Goal: Feedback & Contribution: Contribute content

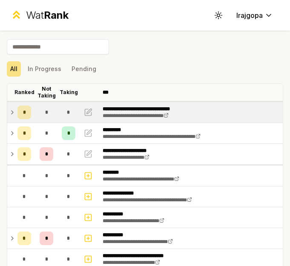
click at [71, 113] on div "*" at bounding box center [69, 112] width 14 height 14
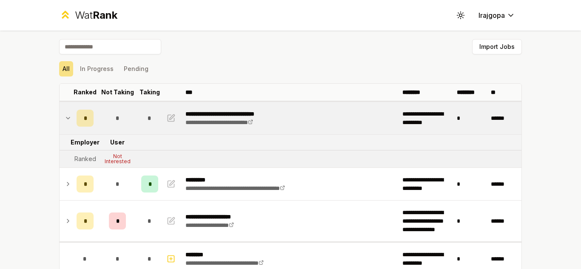
click at [65, 120] on icon at bounding box center [68, 118] width 7 height 10
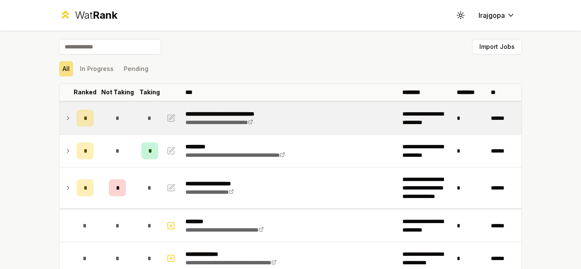
click at [65, 120] on icon at bounding box center [68, 118] width 7 height 10
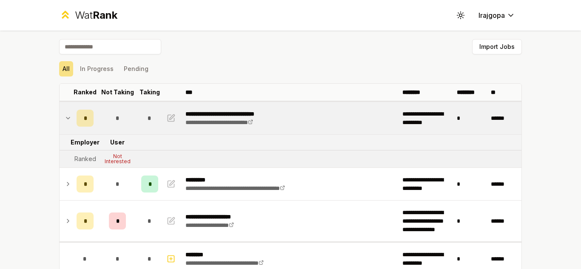
click at [65, 121] on icon at bounding box center [68, 118] width 7 height 10
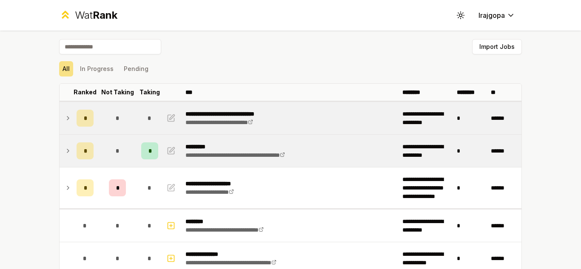
click at [115, 154] on span "*" at bounding box center [117, 151] width 4 height 9
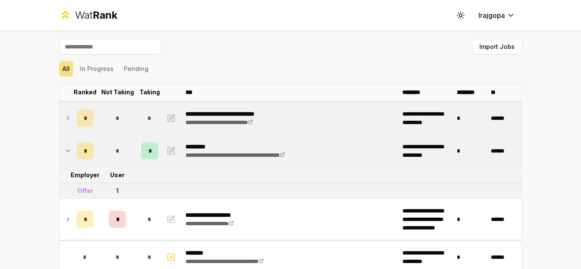
click at [115, 154] on span "*" at bounding box center [117, 151] width 4 height 9
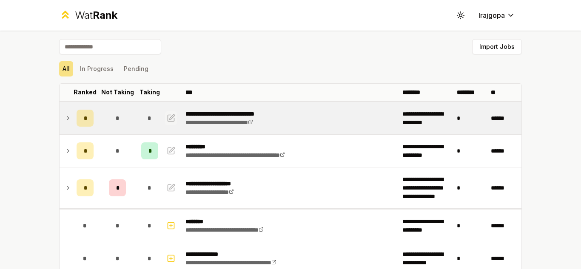
click at [170, 117] on icon "button" at bounding box center [172, 116] width 5 height 5
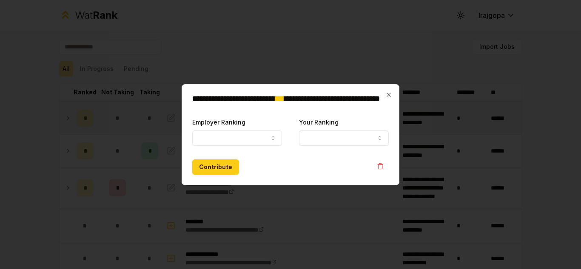
select select "******"
click at [289, 138] on button "Your Ranking" at bounding box center [344, 138] width 90 height 15
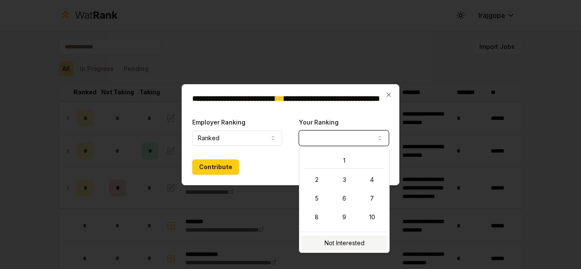
select select "**********"
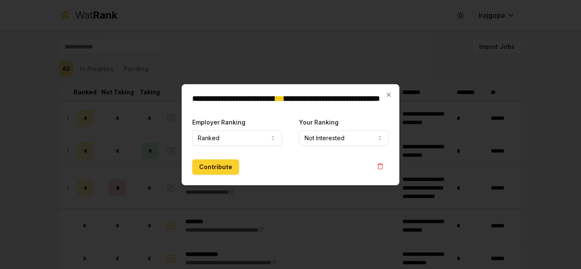
click at [207, 167] on button "Contribute" at bounding box center [215, 167] width 47 height 15
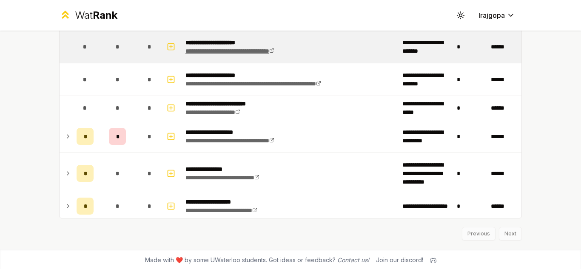
scroll to position [556, 0]
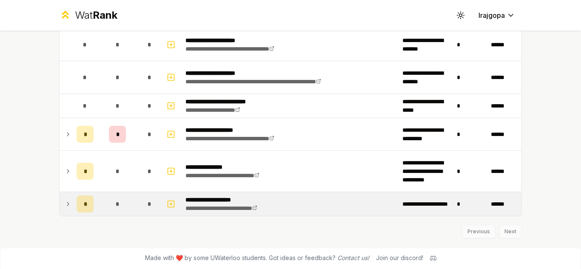
click at [65, 206] on icon at bounding box center [68, 204] width 7 height 10
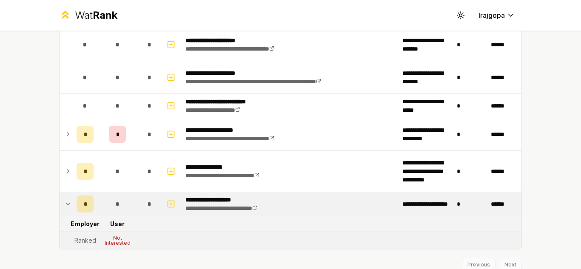
click at [65, 206] on icon at bounding box center [68, 204] width 7 height 10
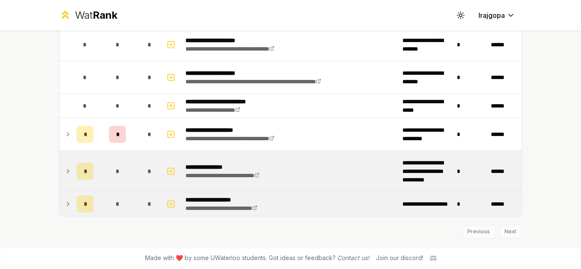
click at [68, 173] on icon at bounding box center [68, 171] width 7 height 10
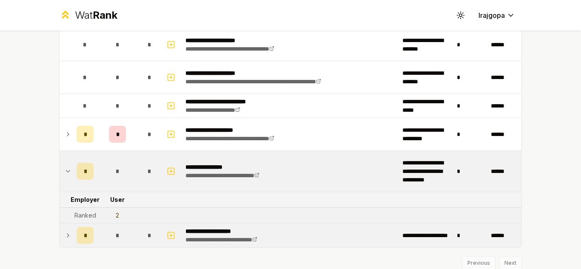
click at [68, 173] on icon at bounding box center [68, 171] width 7 height 10
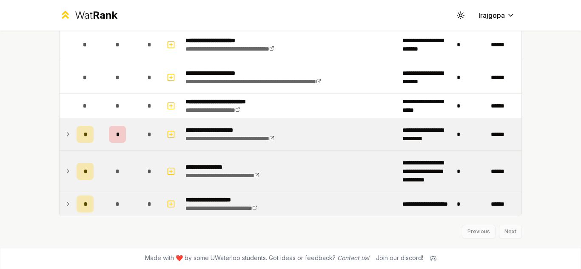
click at [67, 137] on icon at bounding box center [68, 134] width 7 height 10
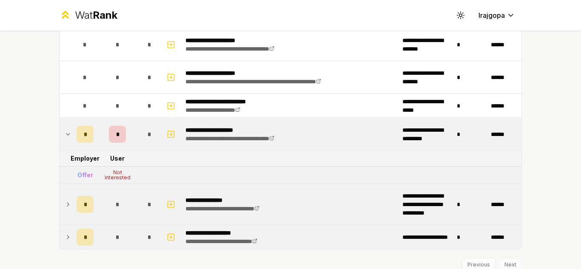
click at [69, 133] on td at bounding box center [67, 134] width 14 height 32
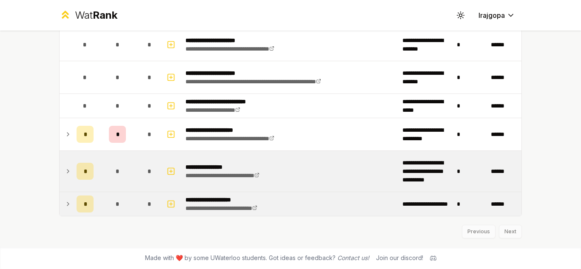
click at [67, 133] on icon at bounding box center [68, 134] width 7 height 10
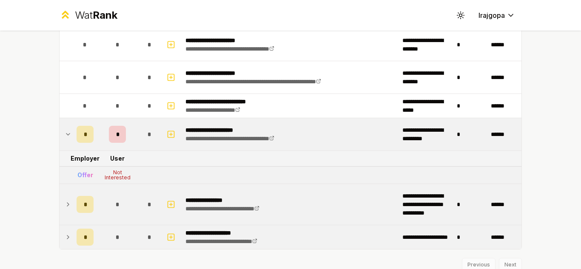
click at [68, 133] on td at bounding box center [67, 134] width 14 height 32
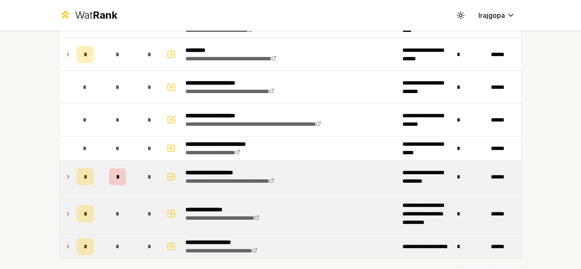
scroll to position [471, 0]
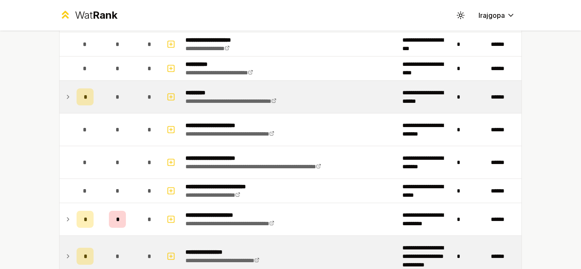
click at [68, 98] on icon at bounding box center [68, 97] width 7 height 10
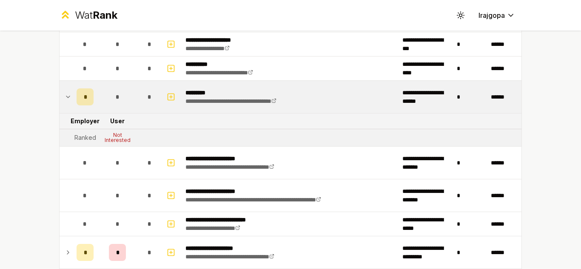
click at [68, 98] on icon at bounding box center [68, 97] width 7 height 10
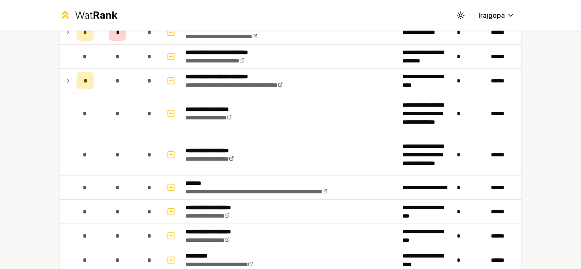
scroll to position [258, 0]
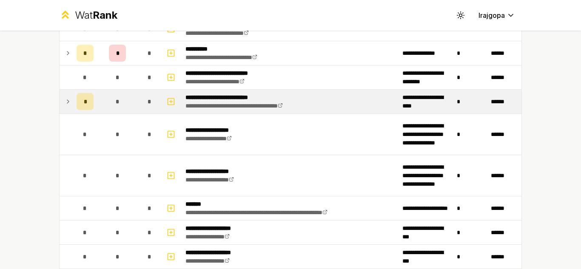
click at [69, 103] on td at bounding box center [67, 102] width 14 height 24
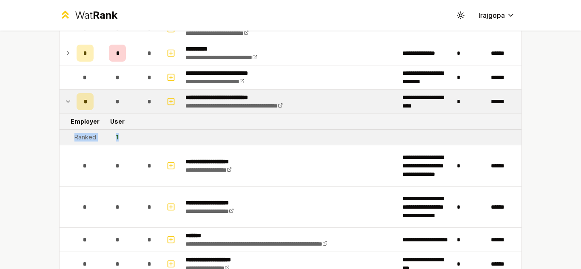
drag, startPoint x: 120, startPoint y: 136, endPoint x: 57, endPoint y: 143, distance: 63.4
click at [60, 143] on tr "Ranked 1" at bounding box center [291, 138] width 462 height 16
click at [32, 149] on div "**********" at bounding box center [290, 134] width 581 height 269
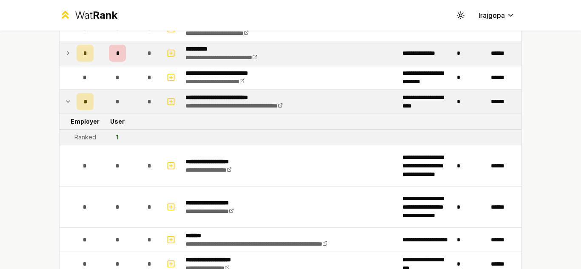
click at [66, 52] on icon at bounding box center [68, 53] width 7 height 10
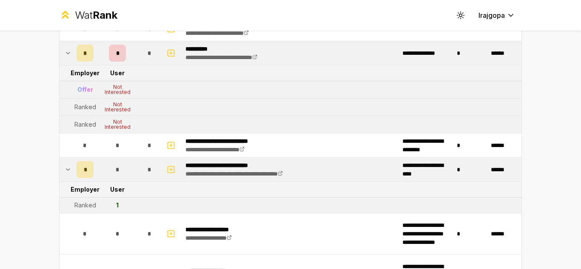
click at [66, 53] on icon at bounding box center [68, 53] width 7 height 10
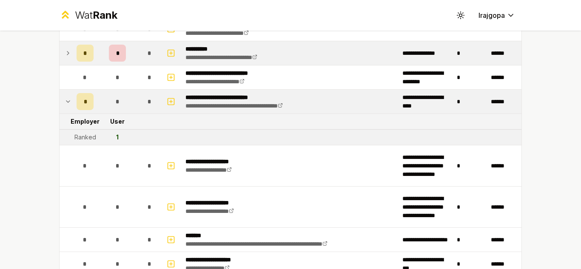
click at [60, 63] on td at bounding box center [67, 53] width 14 height 24
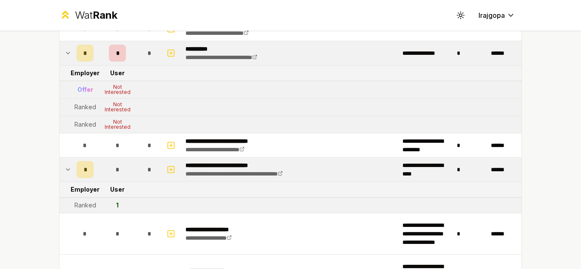
click at [60, 62] on td at bounding box center [67, 53] width 14 height 24
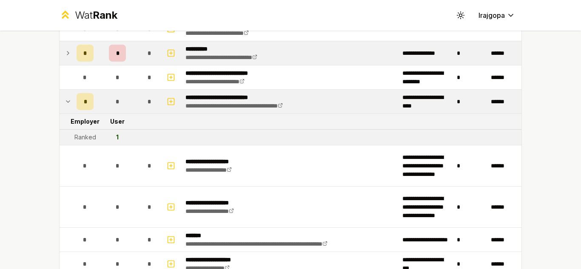
click at [61, 61] on td at bounding box center [67, 53] width 14 height 24
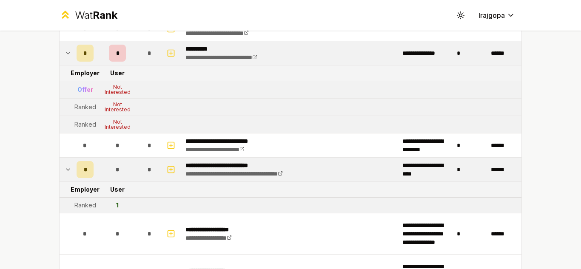
click at [66, 57] on icon at bounding box center [68, 53] width 7 height 10
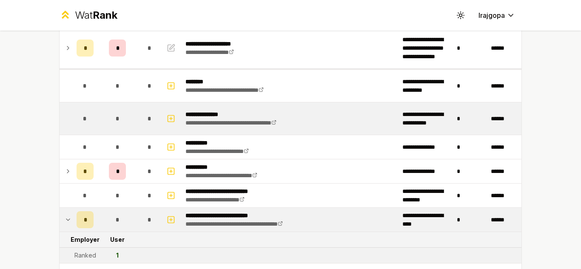
scroll to position [131, 0]
